Goal: Task Accomplishment & Management: Check status

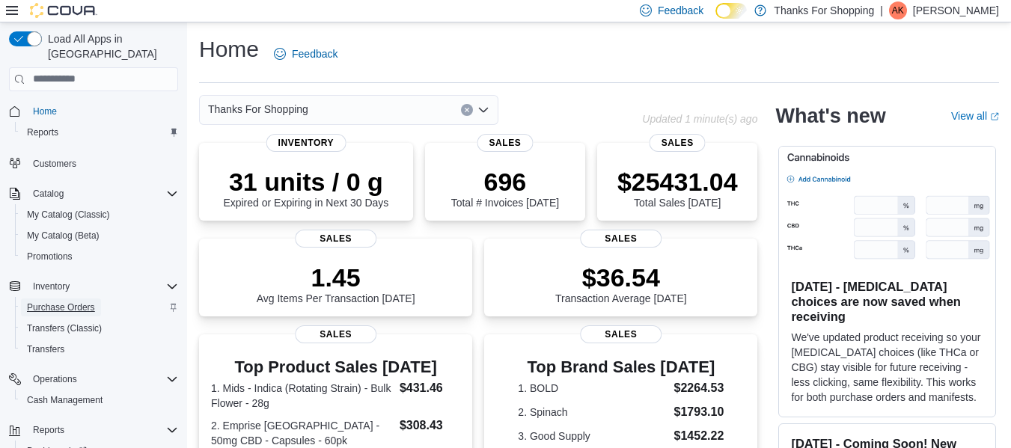
click at [76, 302] on span "Purchase Orders" at bounding box center [61, 308] width 68 height 12
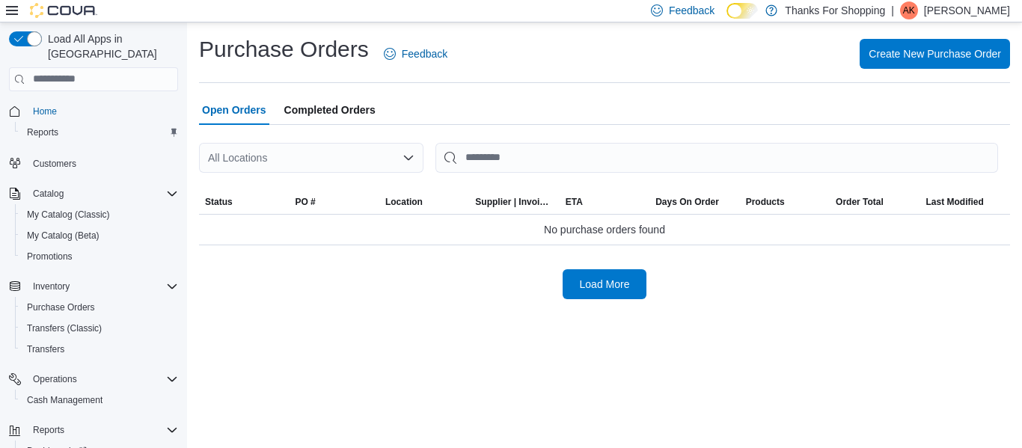
click at [293, 151] on div "All Locations" at bounding box center [311, 158] width 224 height 30
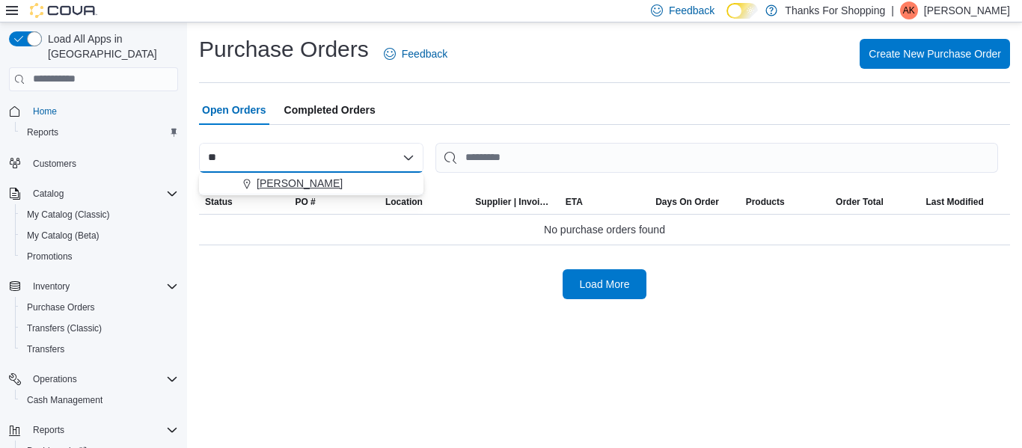
type input "**"
click at [328, 187] on div "Preston" at bounding box center [320, 183] width 189 height 15
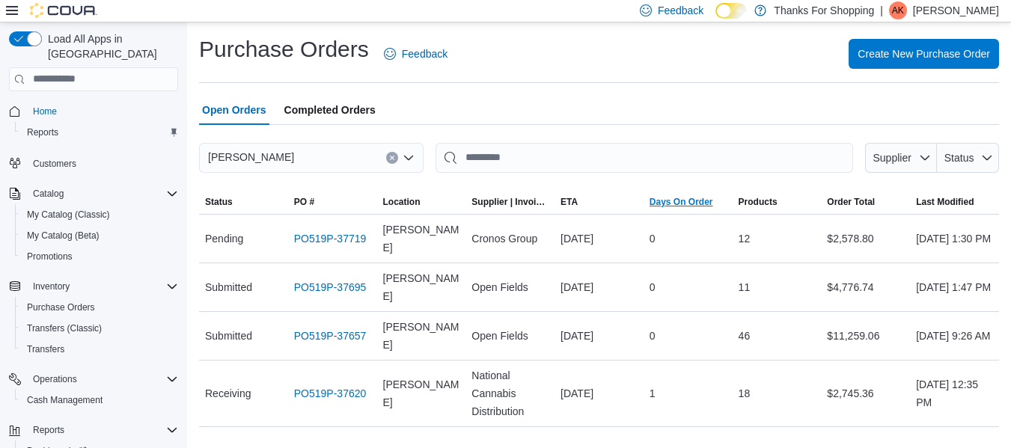
scroll to position [45, 0]
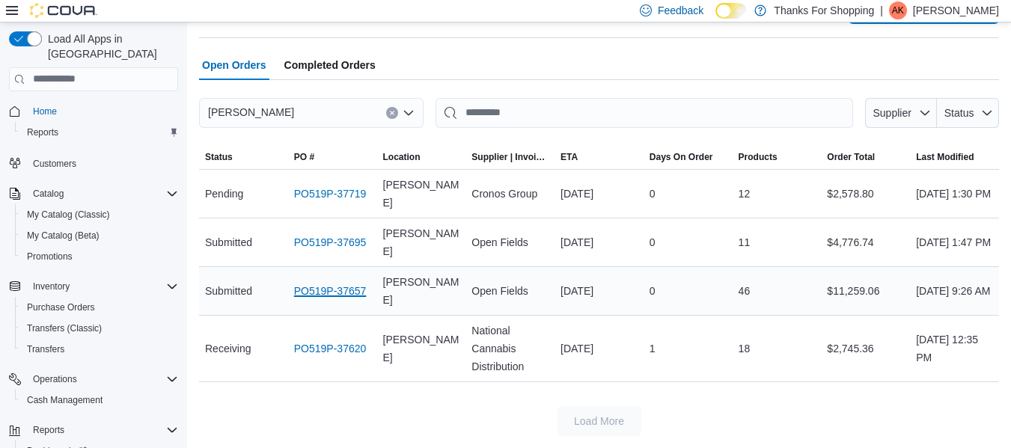
drag, startPoint x: 347, startPoint y: 302, endPoint x: 307, endPoint y: 296, distance: 40.8
click at [332, 240] on link "PO519P-37695" at bounding box center [330, 242] width 73 height 18
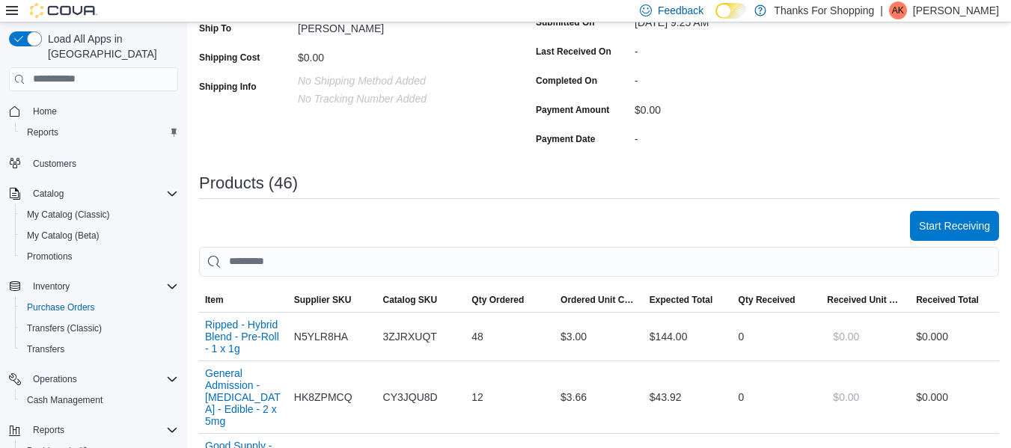
scroll to position [449, 0]
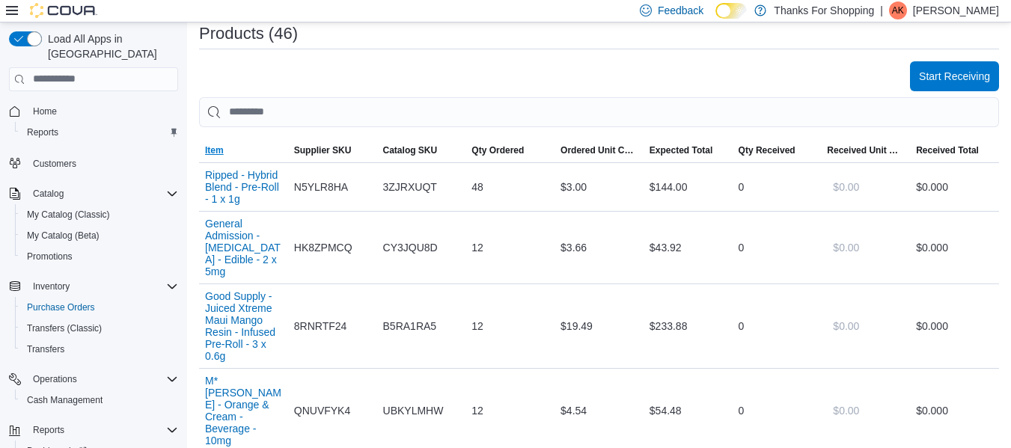
click at [224, 147] on span "Item" at bounding box center [243, 150] width 89 height 24
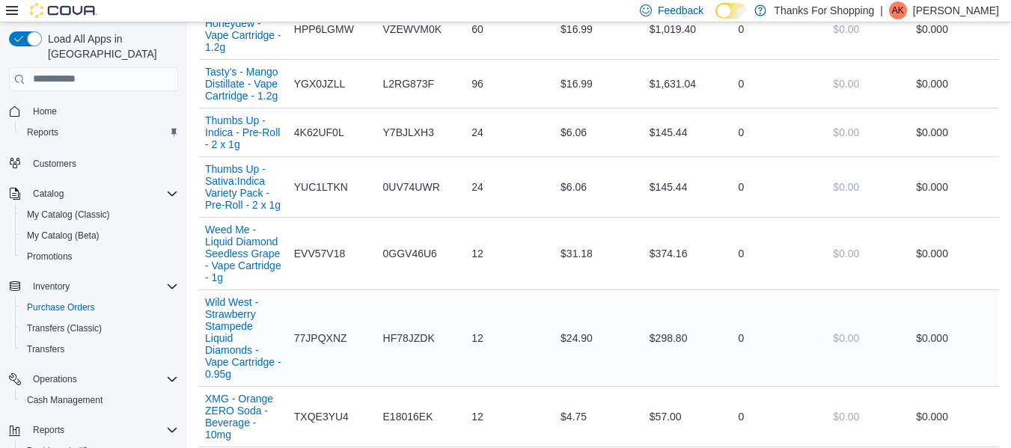
scroll to position [3143, 0]
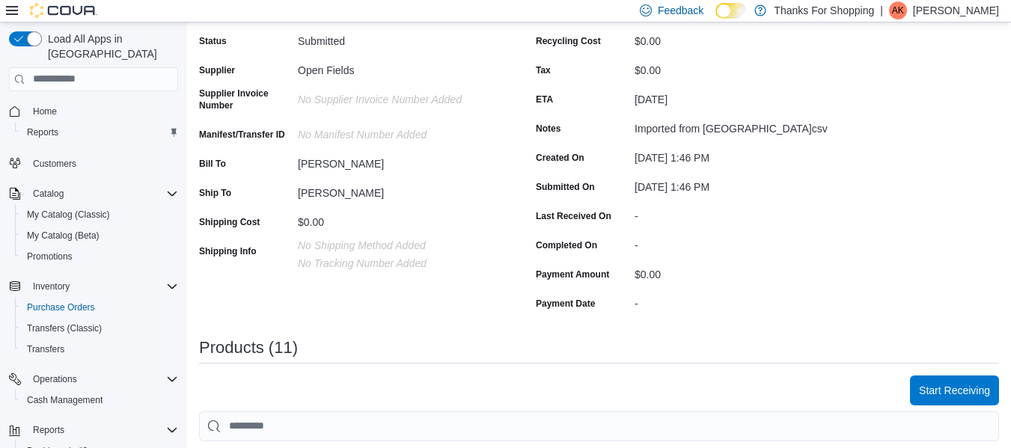
scroll to position [449, 0]
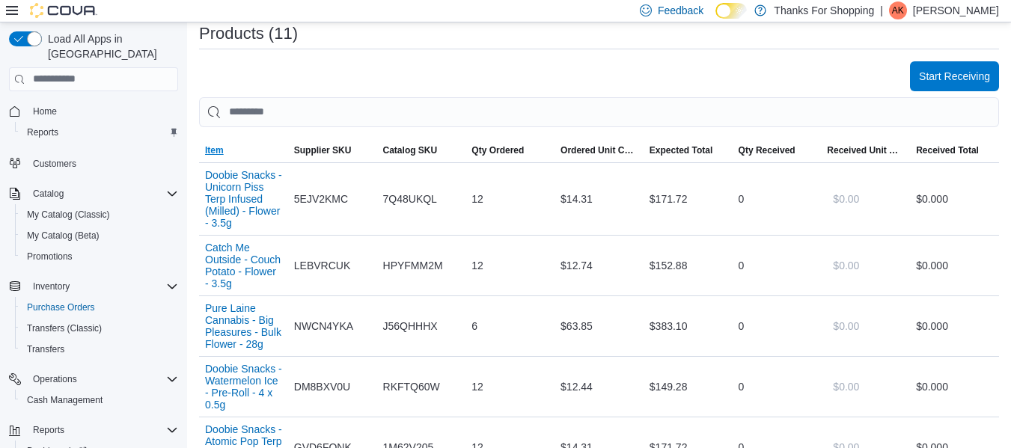
click at [238, 150] on span "Item" at bounding box center [243, 150] width 89 height 24
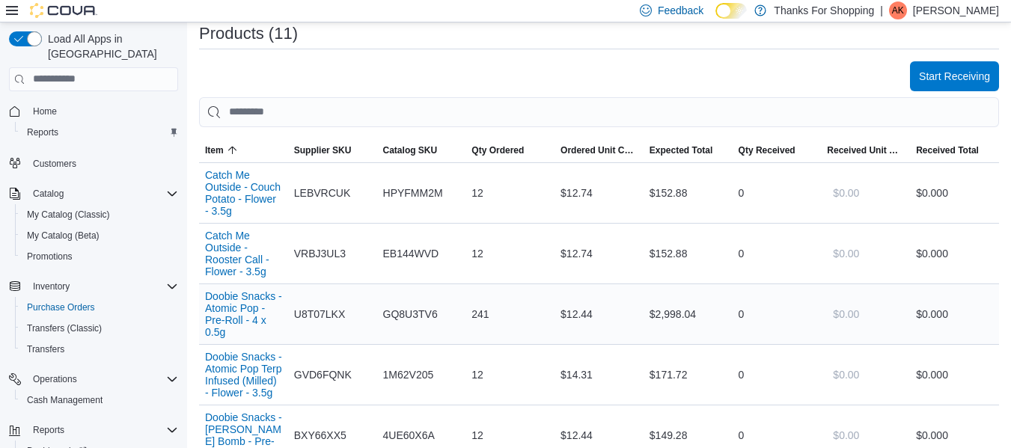
click at [331, 318] on span "U8T07LKX" at bounding box center [319, 314] width 51 height 18
drag, startPoint x: 331, startPoint y: 318, endPoint x: 798, endPoint y: 93, distance: 517.7
click at [798, 93] on div "Start Receiving Sorting EuiBasicTable with search callback Item Supplier SKU Ca…" at bounding box center [599, 451] width 800 height 780
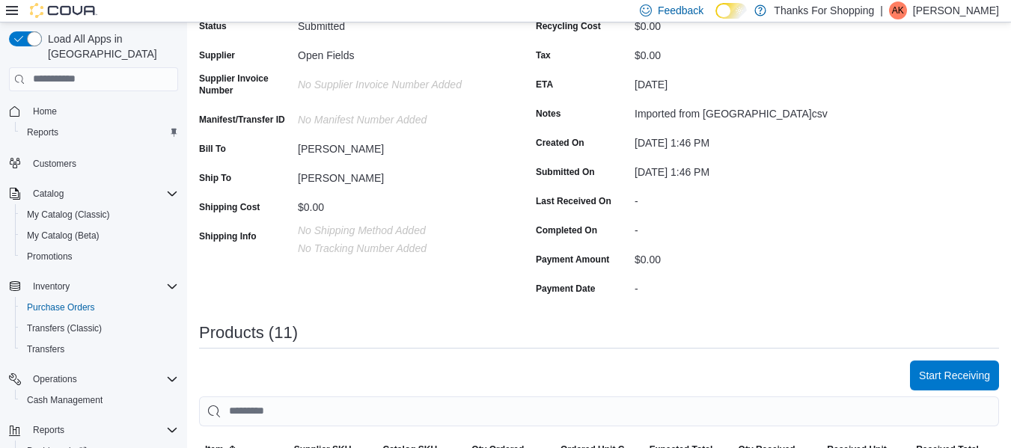
scroll to position [0, 0]
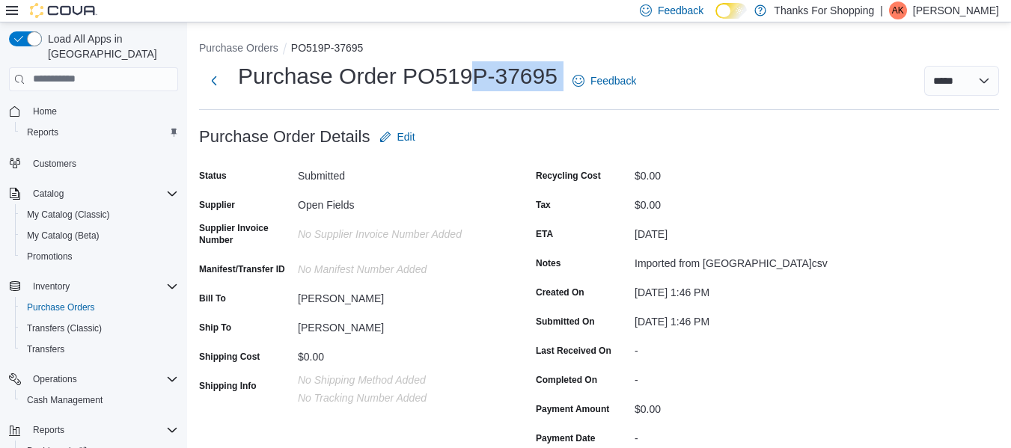
drag, startPoint x: 474, startPoint y: 72, endPoint x: 563, endPoint y: 84, distance: 89.8
click at [563, 84] on div "Purchase Order PO519P-37695 Feedback" at bounding box center [420, 80] width 443 height 39
copy div "P-37695"
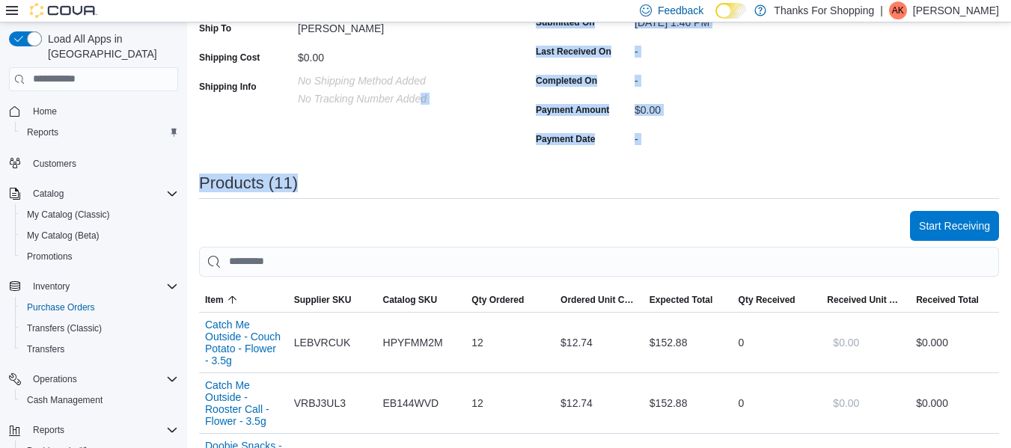
drag, startPoint x: 421, startPoint y: 149, endPoint x: 429, endPoint y: 175, distance: 27.5
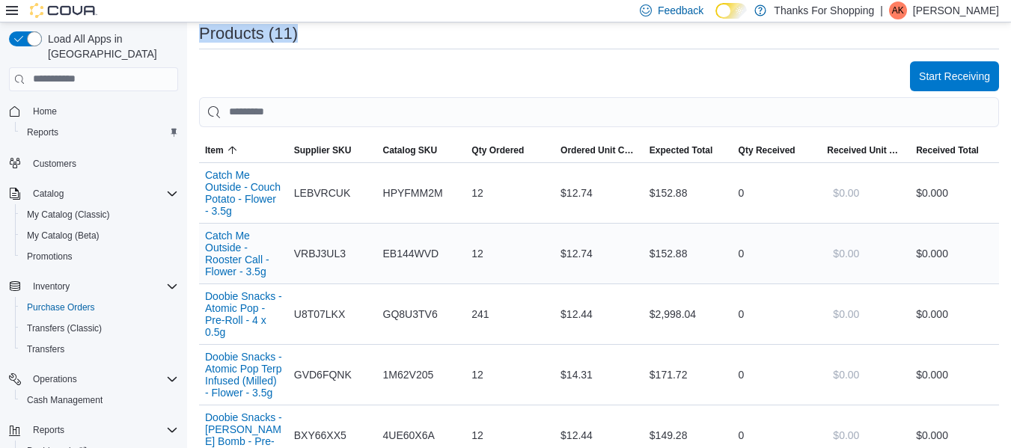
scroll to position [524, 0]
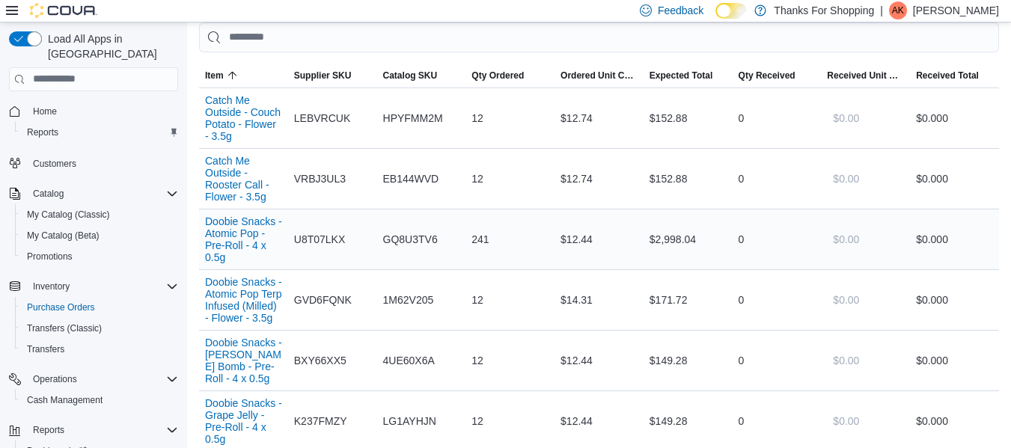
click at [336, 242] on span "U8T07LKX" at bounding box center [319, 239] width 51 height 18
copy span "U8T07LKX"
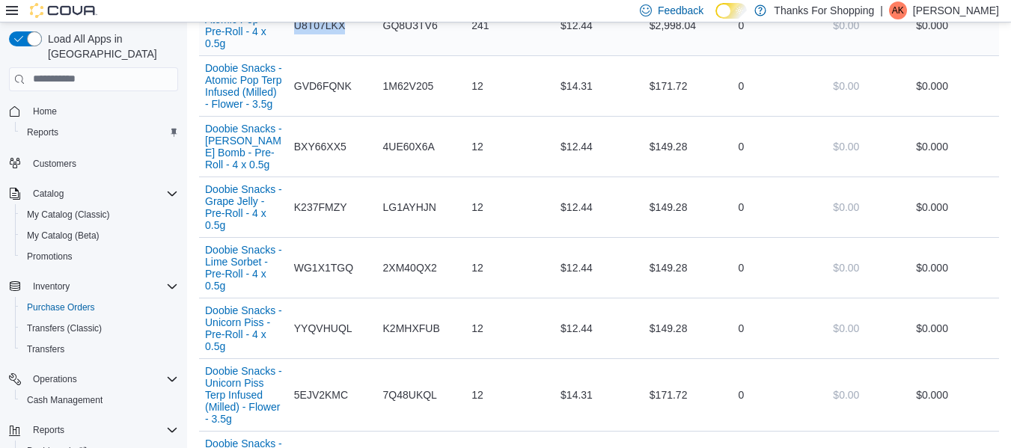
scroll to position [748, 0]
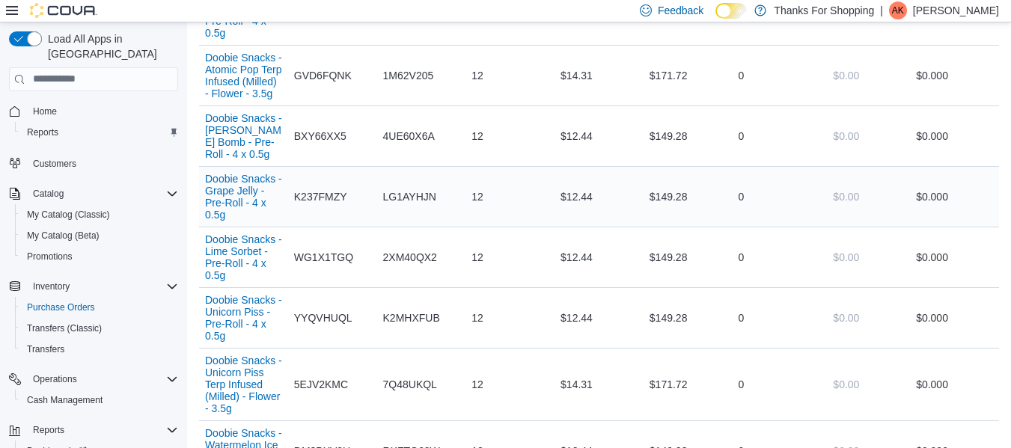
click at [516, 169] on td "Qty Ordered 12" at bounding box center [509, 196] width 89 height 61
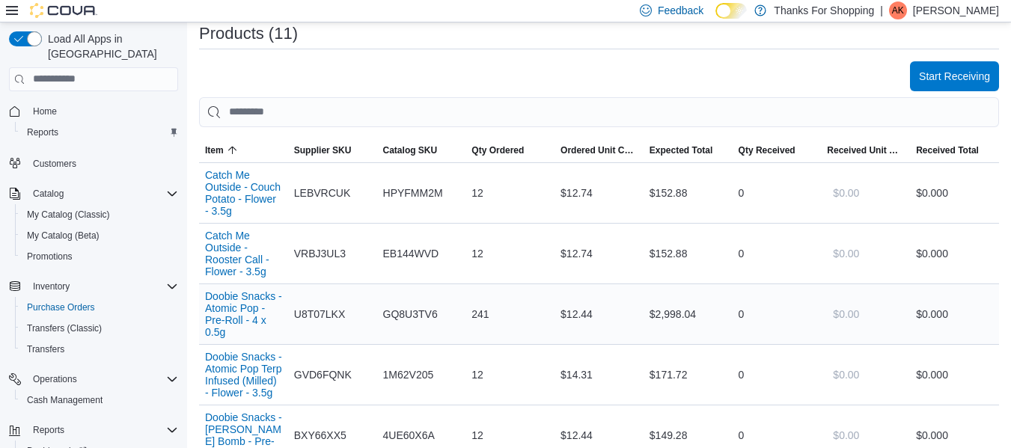
scroll to position [0, 0]
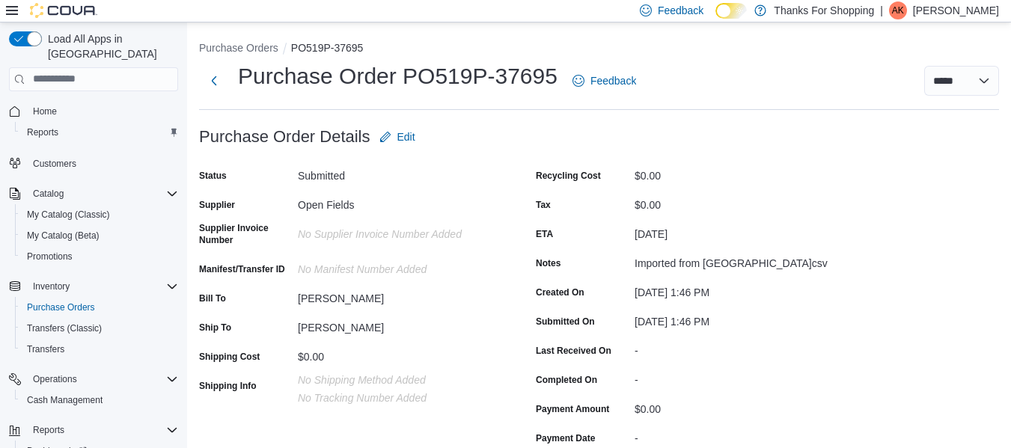
click at [997, 14] on p "Anya Kinzel-Cadrin" at bounding box center [956, 10] width 86 height 18
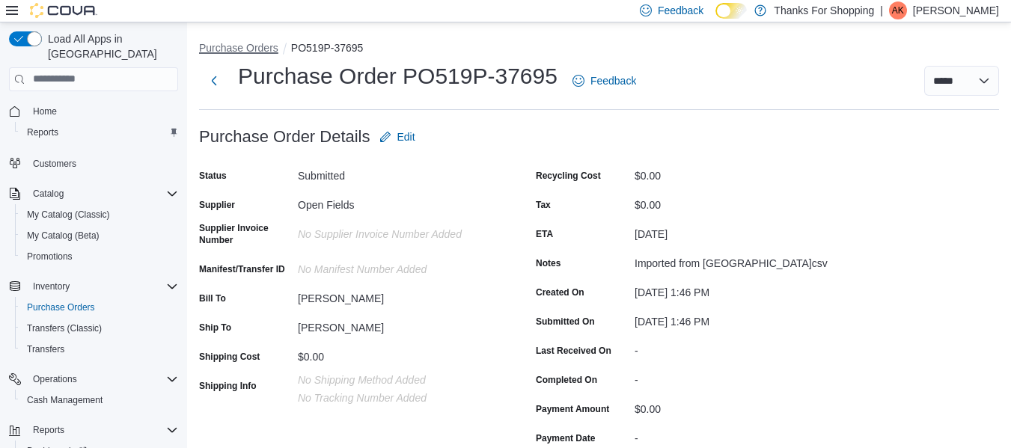
click at [212, 42] on button "Purchase Orders" at bounding box center [238, 48] width 79 height 12
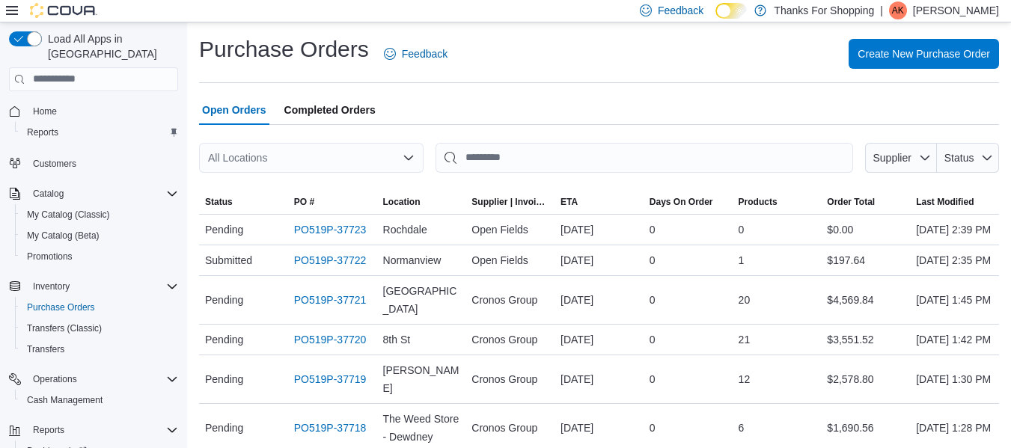
click at [364, 163] on div "All Locations" at bounding box center [311, 158] width 224 height 30
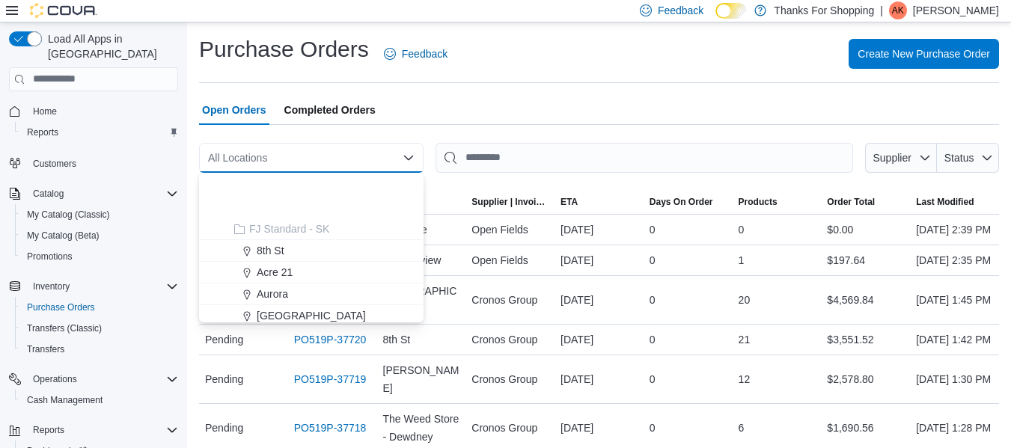
scroll to position [224, 0]
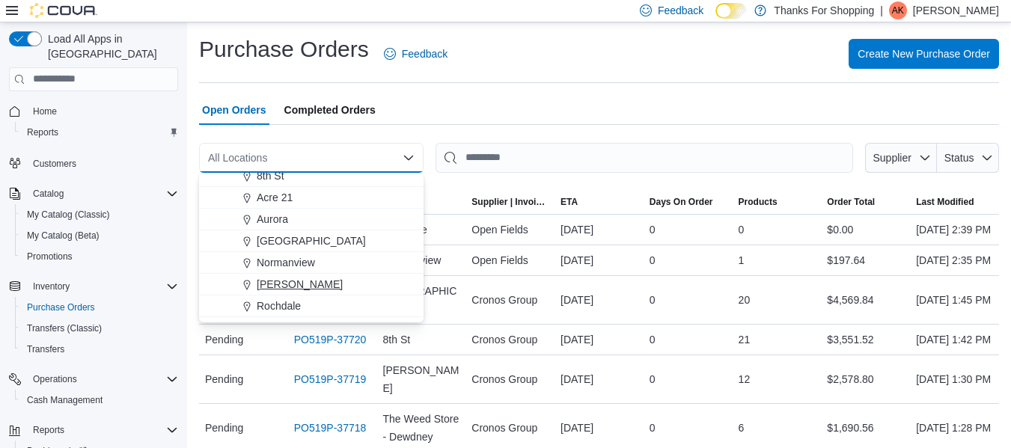
click at [353, 285] on div "Preston" at bounding box center [320, 284] width 189 height 15
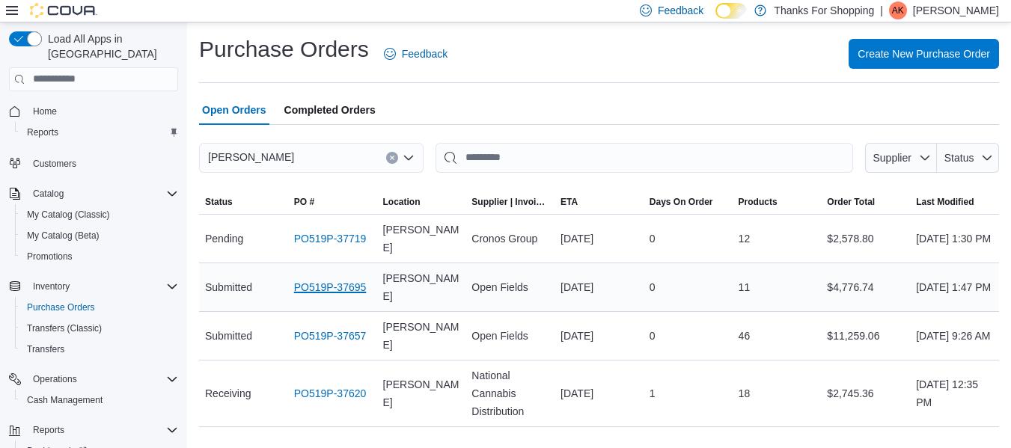
click at [354, 288] on link "PO519P-37695" at bounding box center [330, 287] width 73 height 18
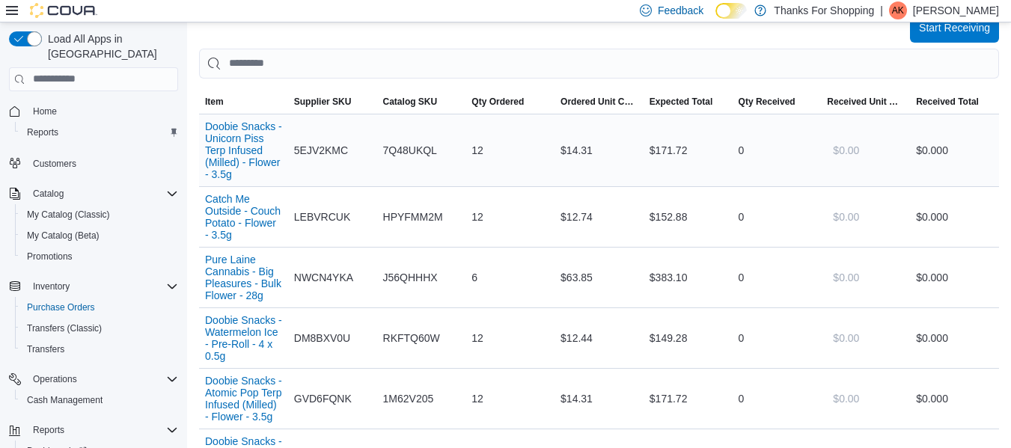
scroll to position [524, 0]
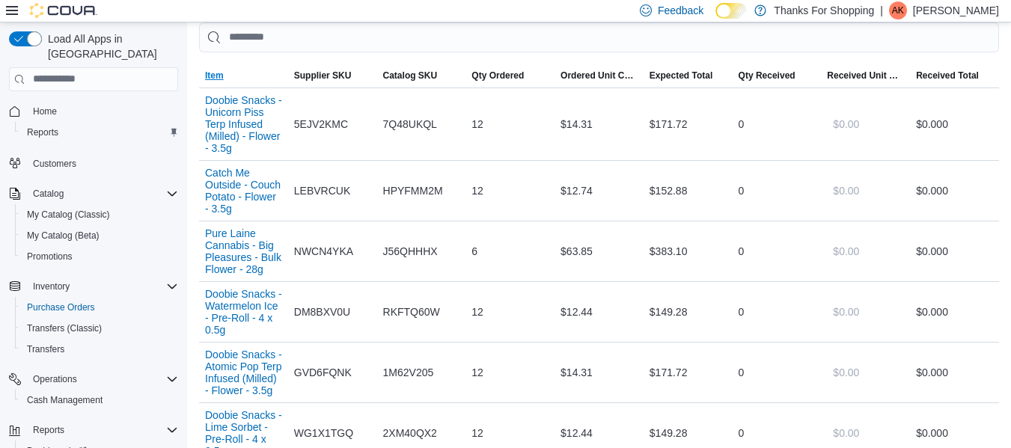
click at [214, 76] on span "Item" at bounding box center [214, 76] width 19 height 12
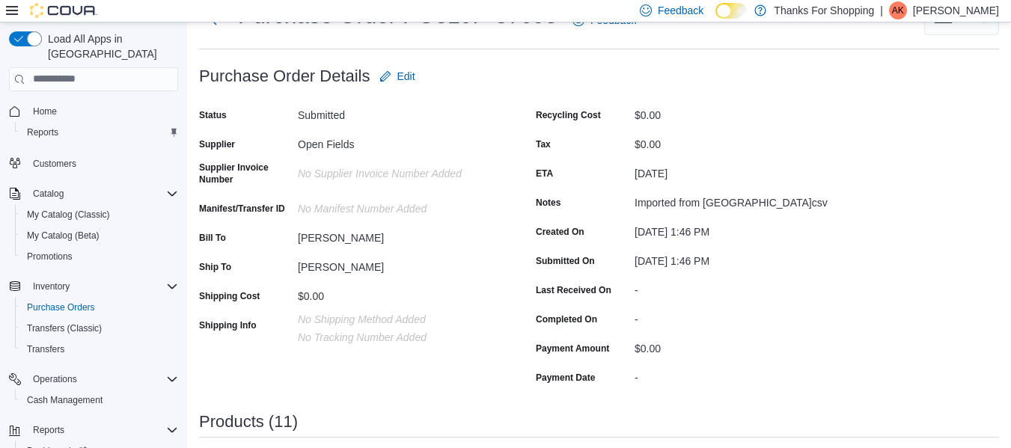
scroll to position [0, 0]
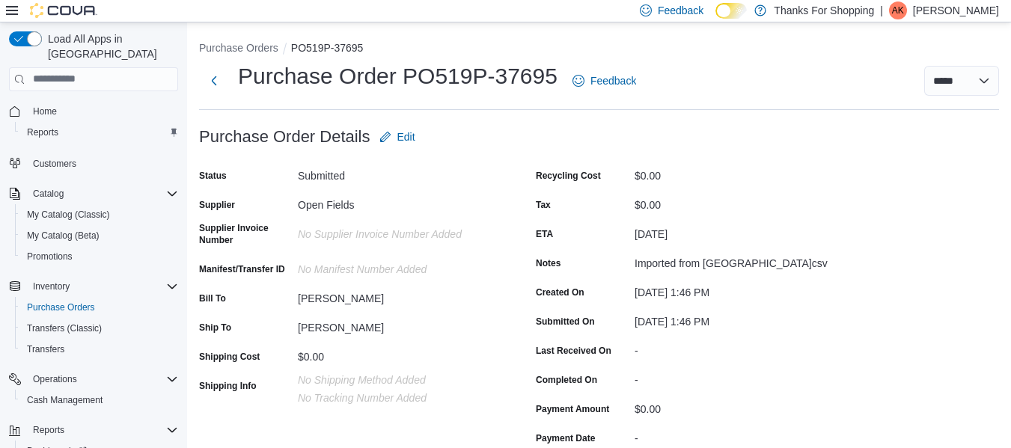
click at [923, 16] on p "Anya Kinzel-Cadrin" at bounding box center [956, 10] width 86 height 18
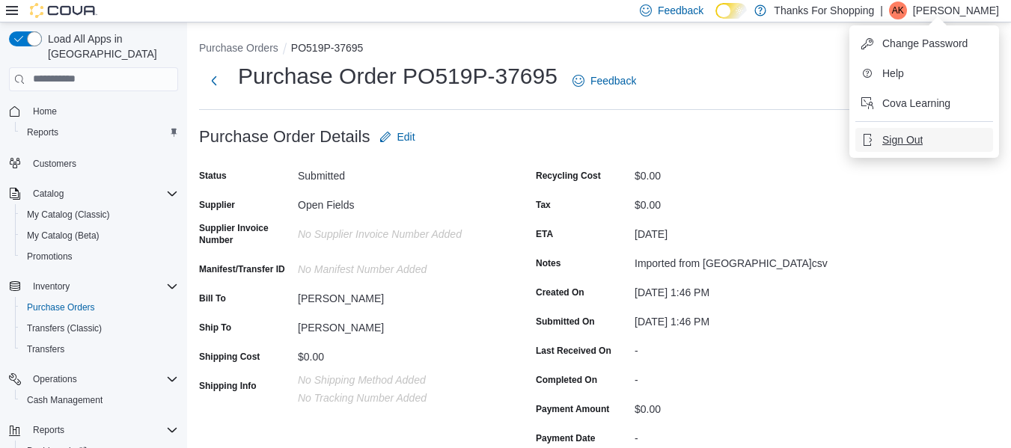
click at [935, 134] on button "Sign Out" at bounding box center [924, 140] width 138 height 24
